Goal: Book appointment/travel/reservation

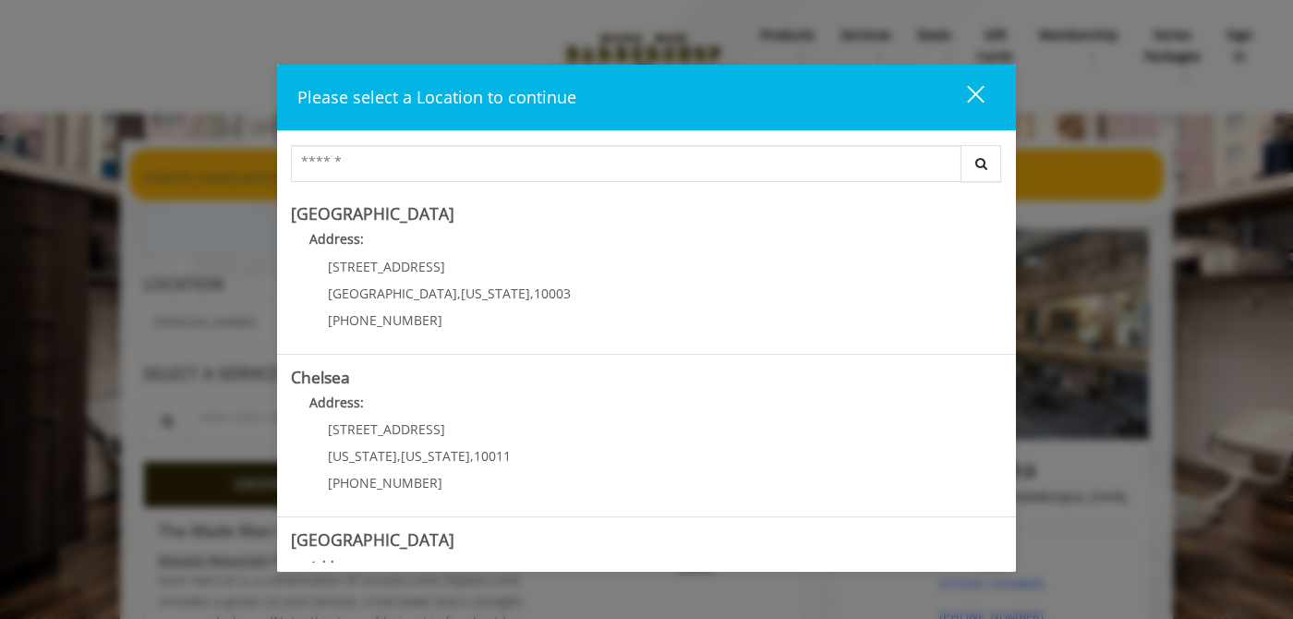
scroll to position [444, 0]
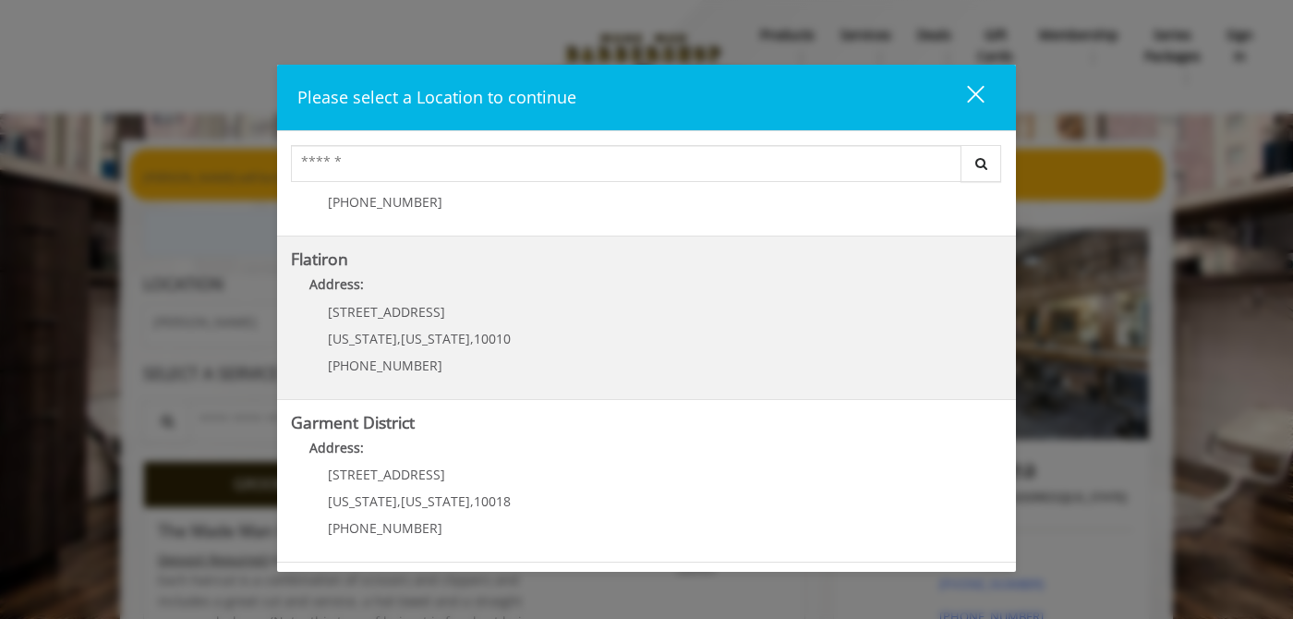
click at [547, 335] on "Flatiron Address: [STREET_ADDRESS][US_STATE][US_STATE] (917) 475-1765" at bounding box center [646, 317] width 711 height 135
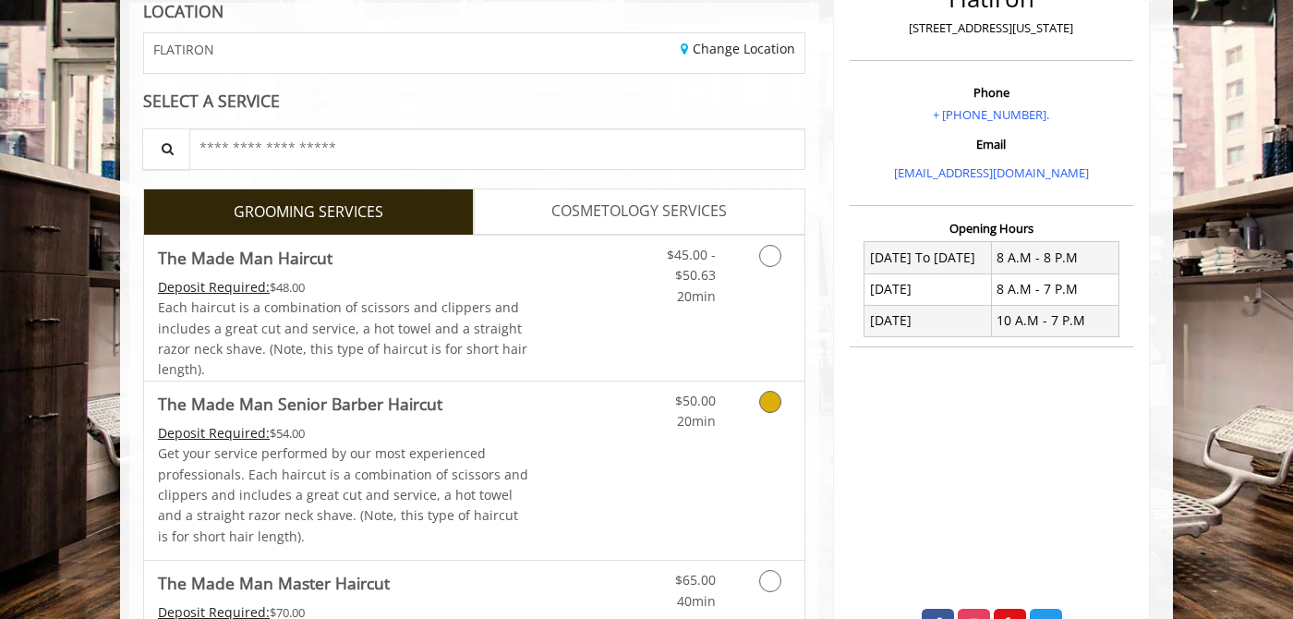
click at [473, 465] on p "Get your service performed by our most experienced professionals. Each haircut …" at bounding box center [343, 494] width 371 height 103
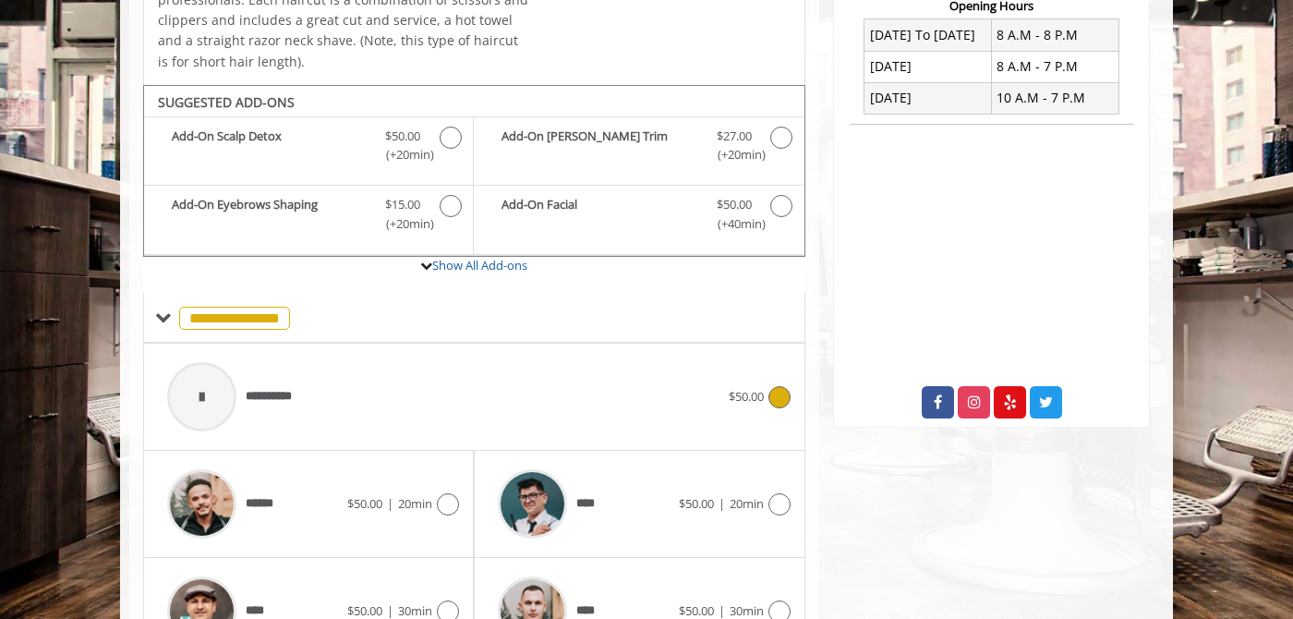
scroll to position [581, 0]
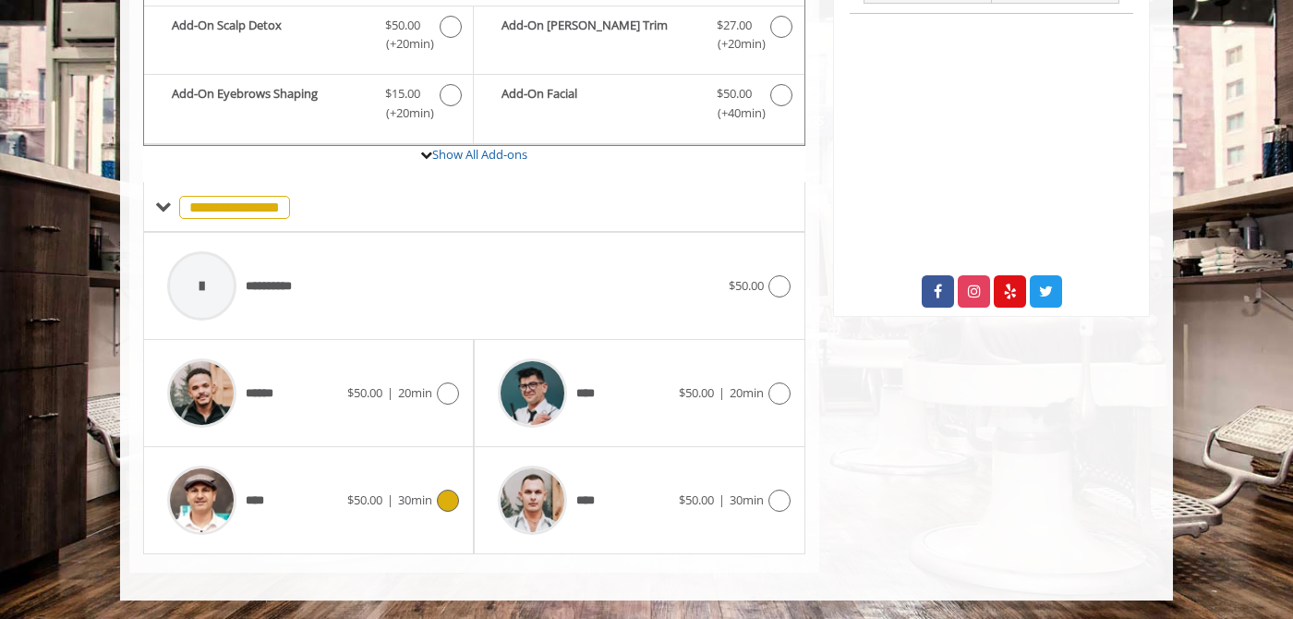
click at [378, 475] on div "**** $50.00 | 30min" at bounding box center [308, 500] width 301 height 88
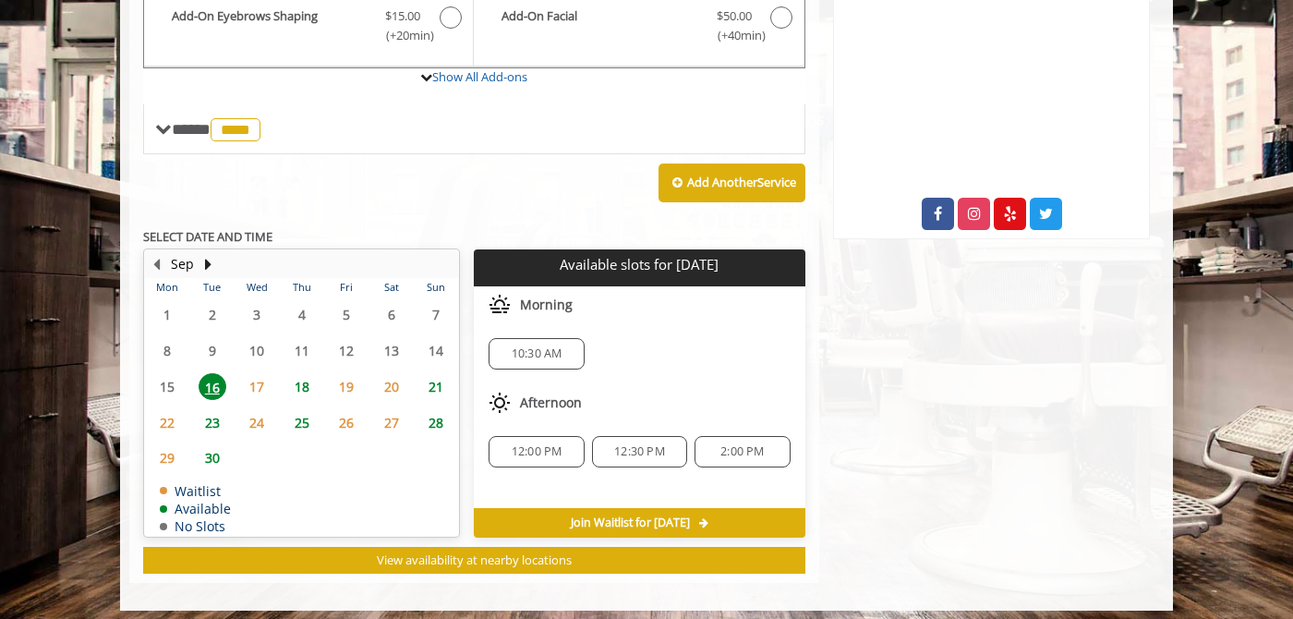
scroll to position [694, 0]
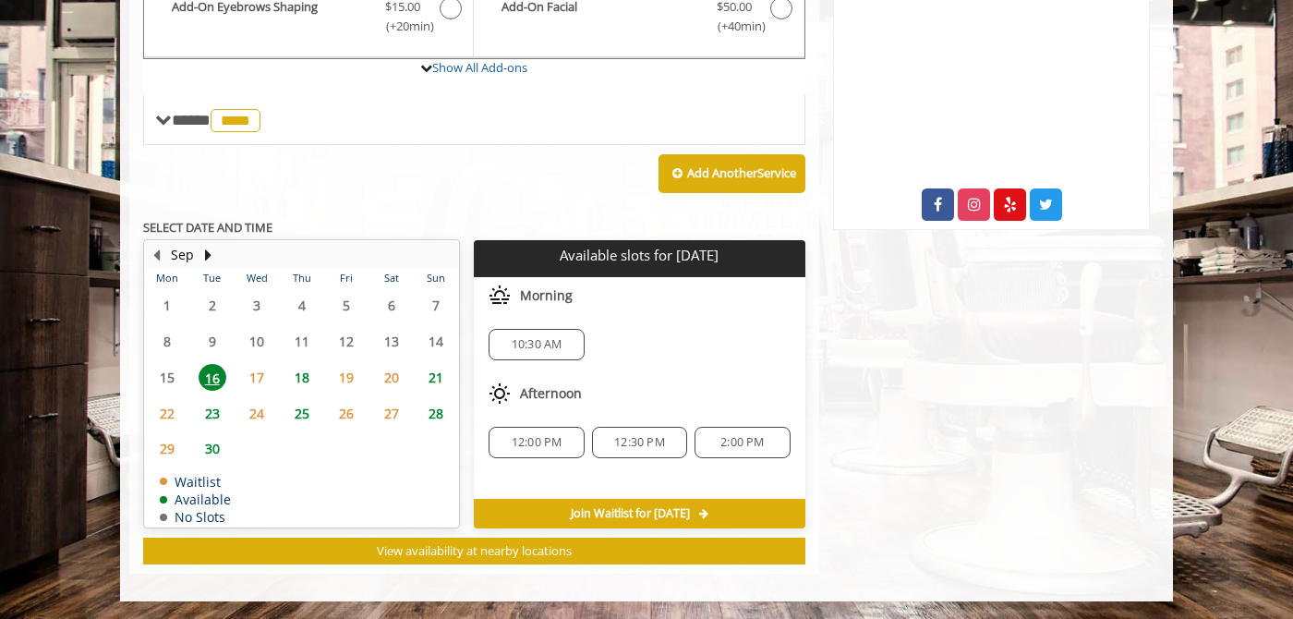
click at [538, 308] on div "Morning" at bounding box center [639, 295] width 331 height 37
click at [263, 370] on span "17" at bounding box center [257, 377] width 28 height 27
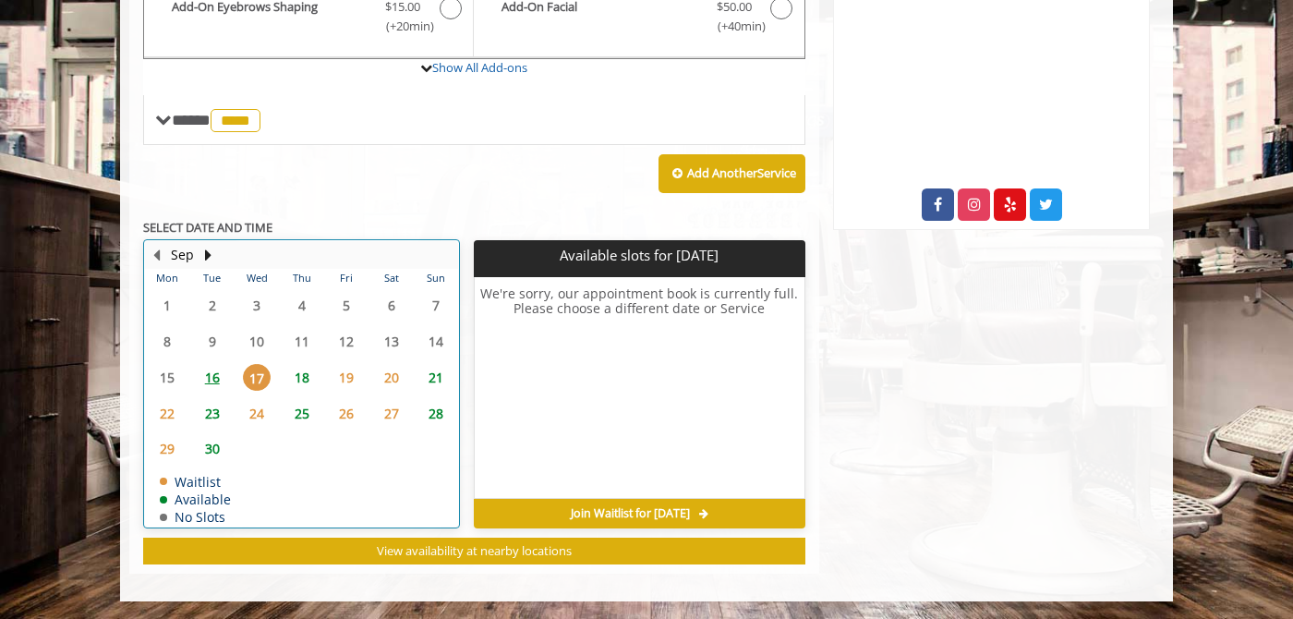
click at [286, 376] on div "18" at bounding box center [301, 377] width 37 height 27
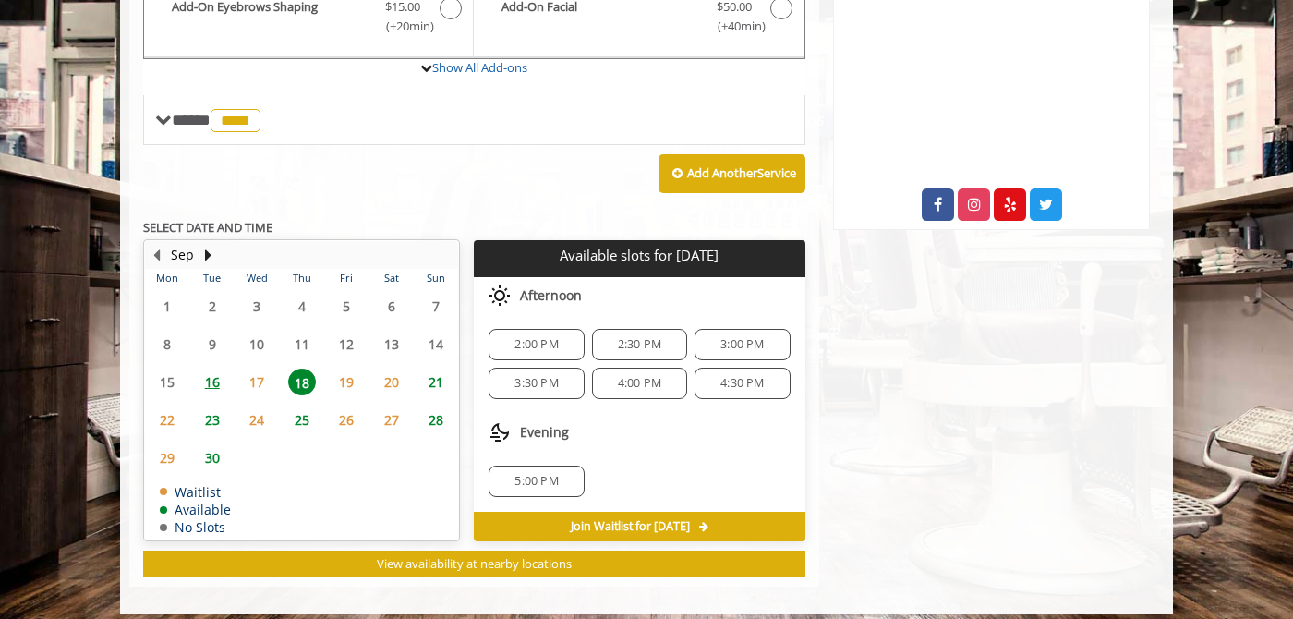
scroll to position [707, 0]
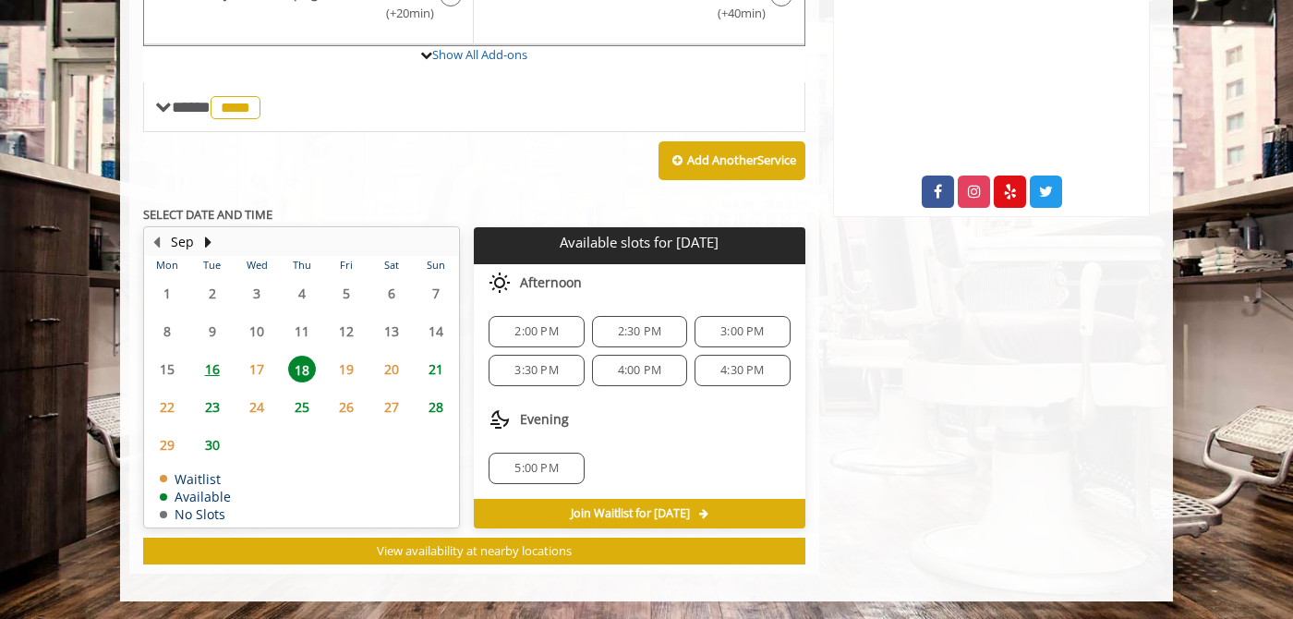
click at [201, 374] on span "16" at bounding box center [213, 369] width 28 height 27
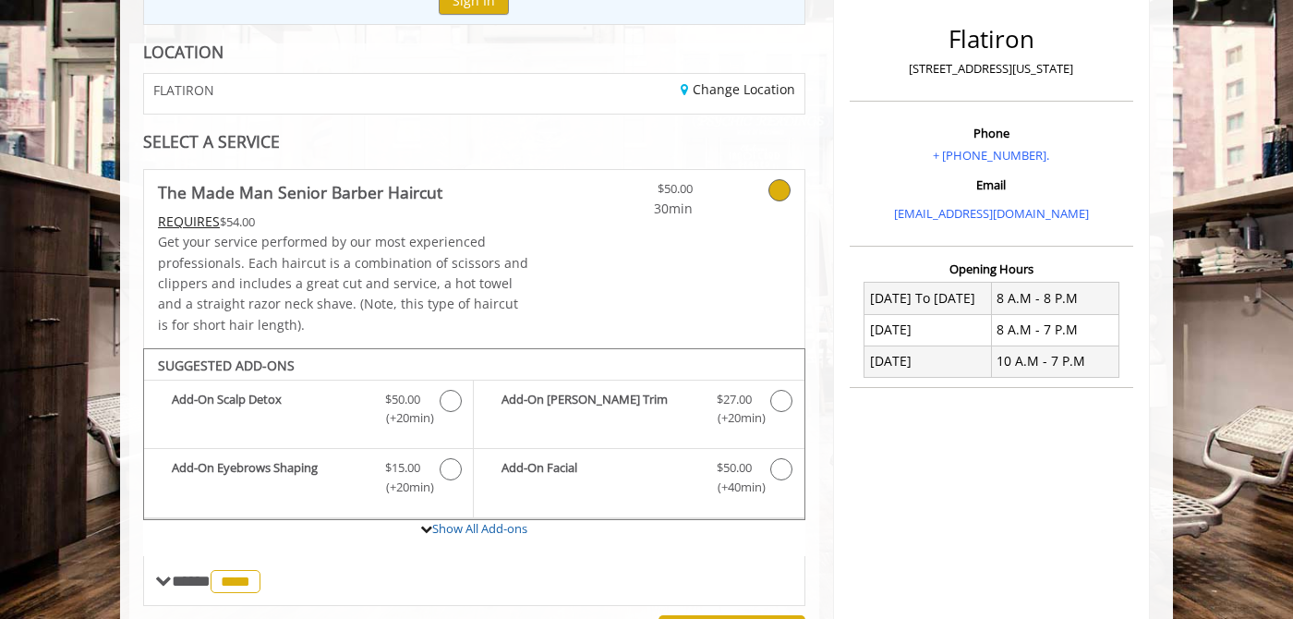
scroll to position [0, 0]
